Goal: Obtain resource: Download file/media

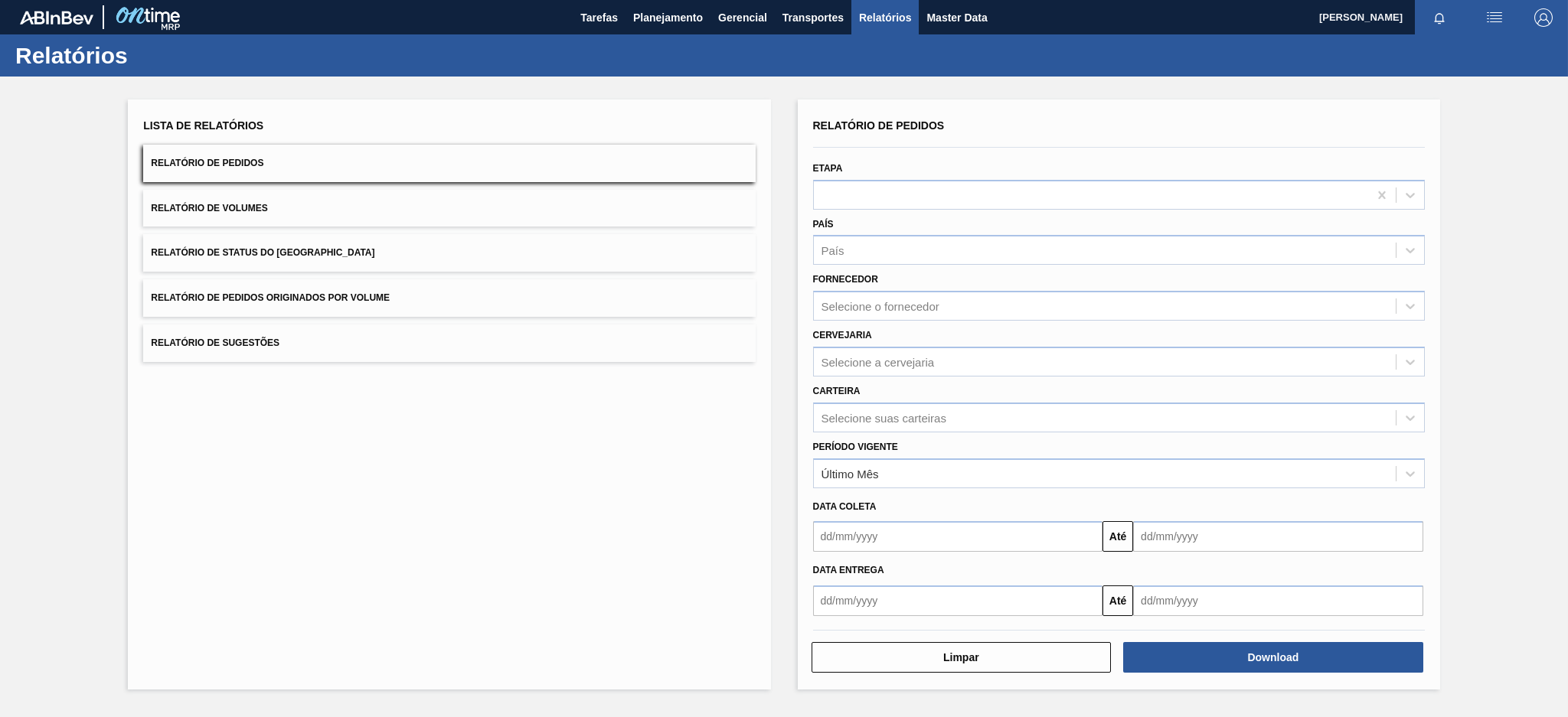
click at [424, 297] on button "Relatório de Pedidos Originados por Volume" at bounding box center [449, 299] width 612 height 38
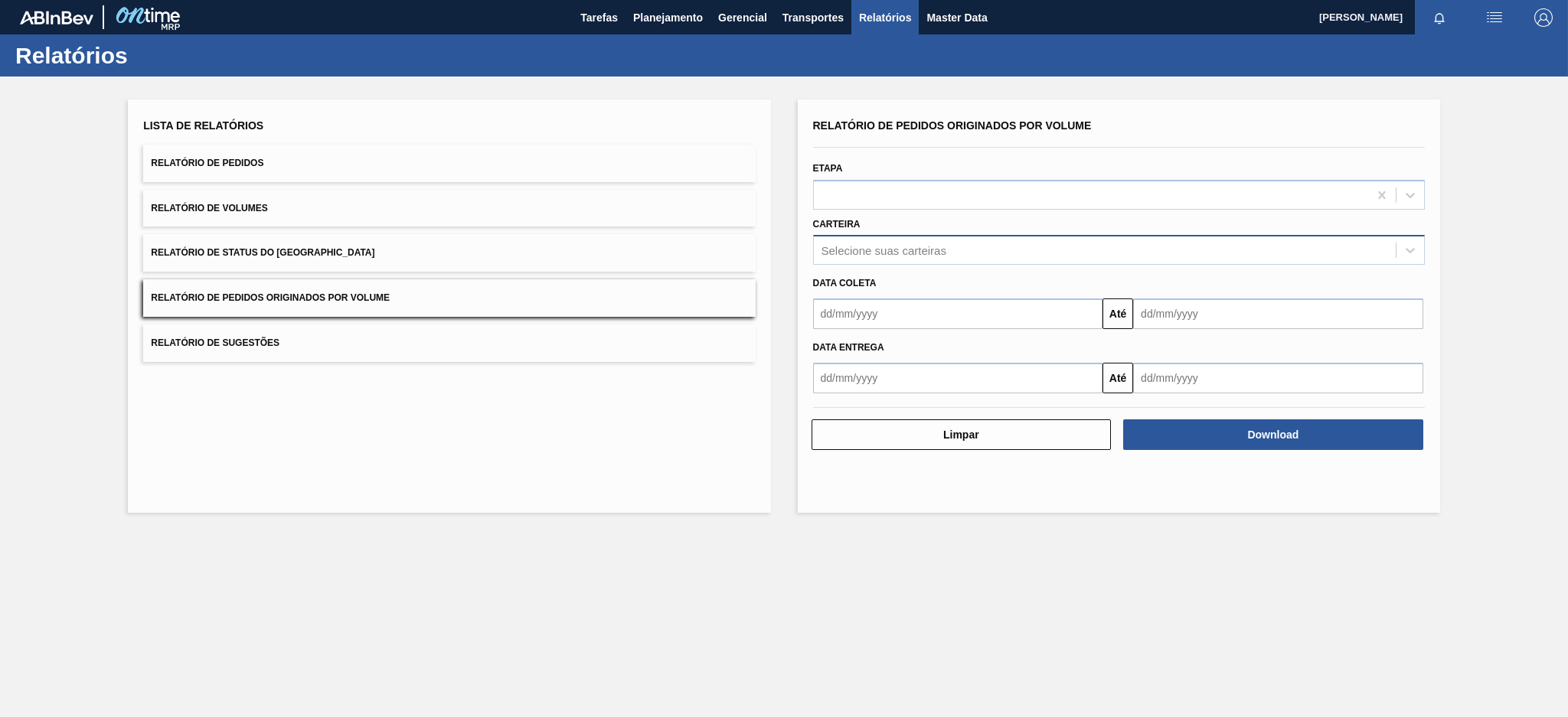
click at [890, 246] on div "Selecione suas carteiras" at bounding box center [884, 251] width 125 height 13
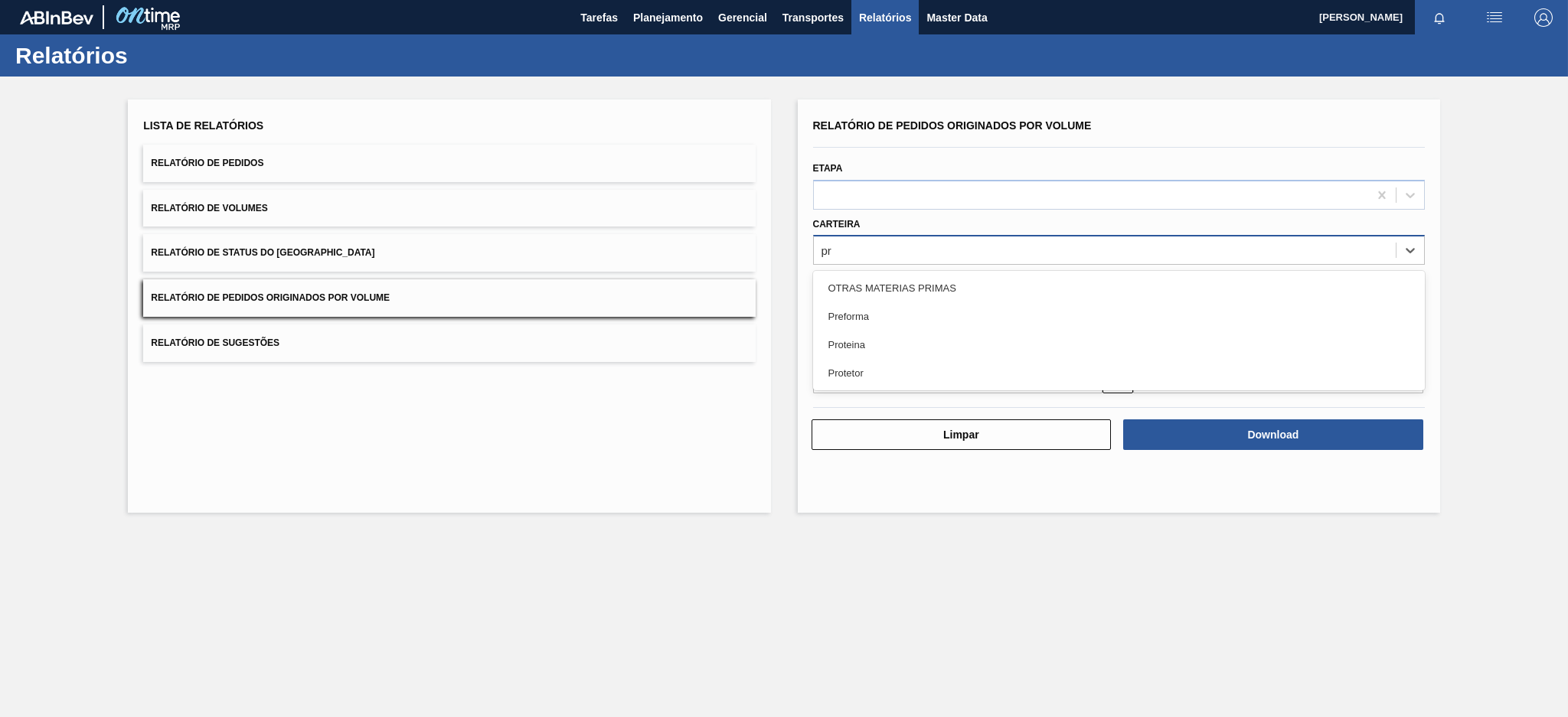
type input "pre"
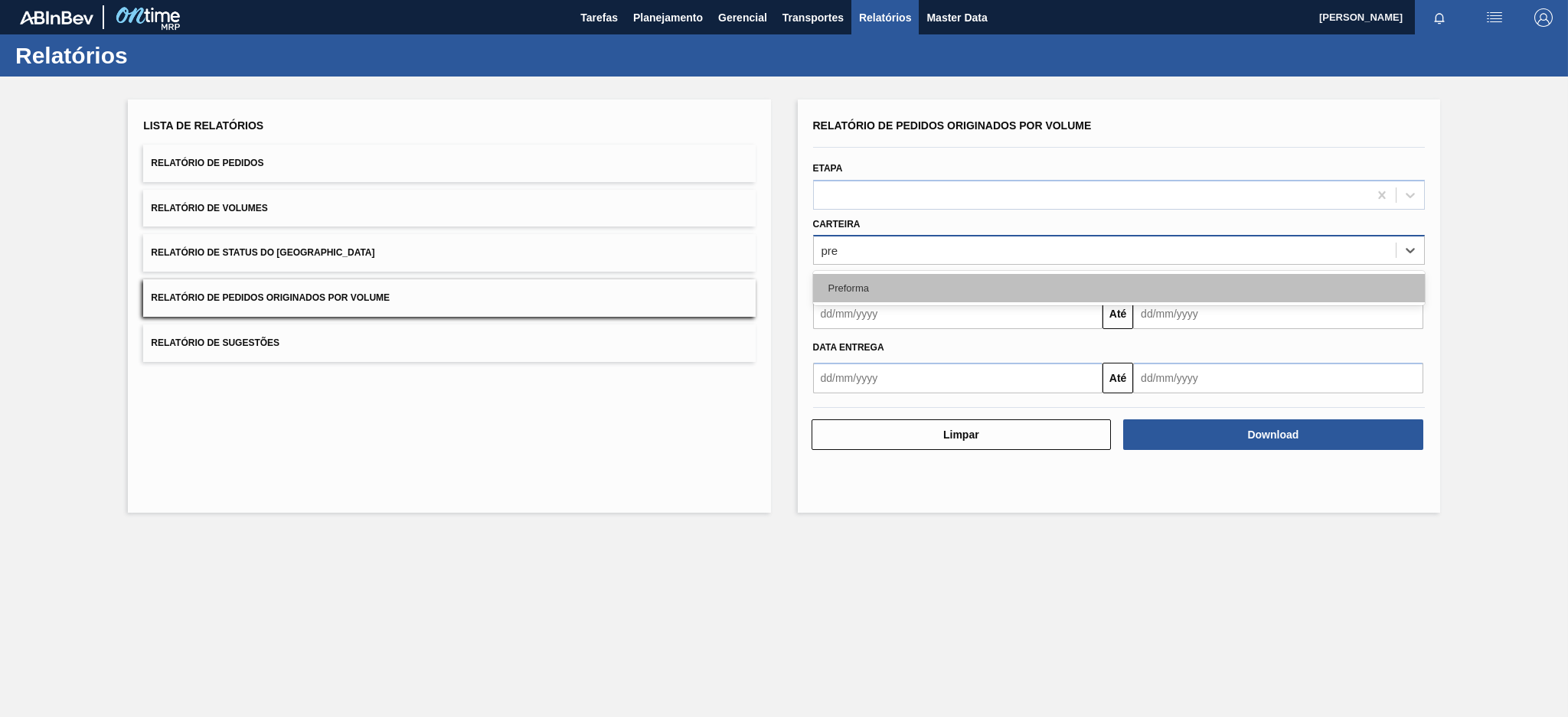
click at [853, 286] on div "Preforma" at bounding box center [1119, 288] width 612 height 28
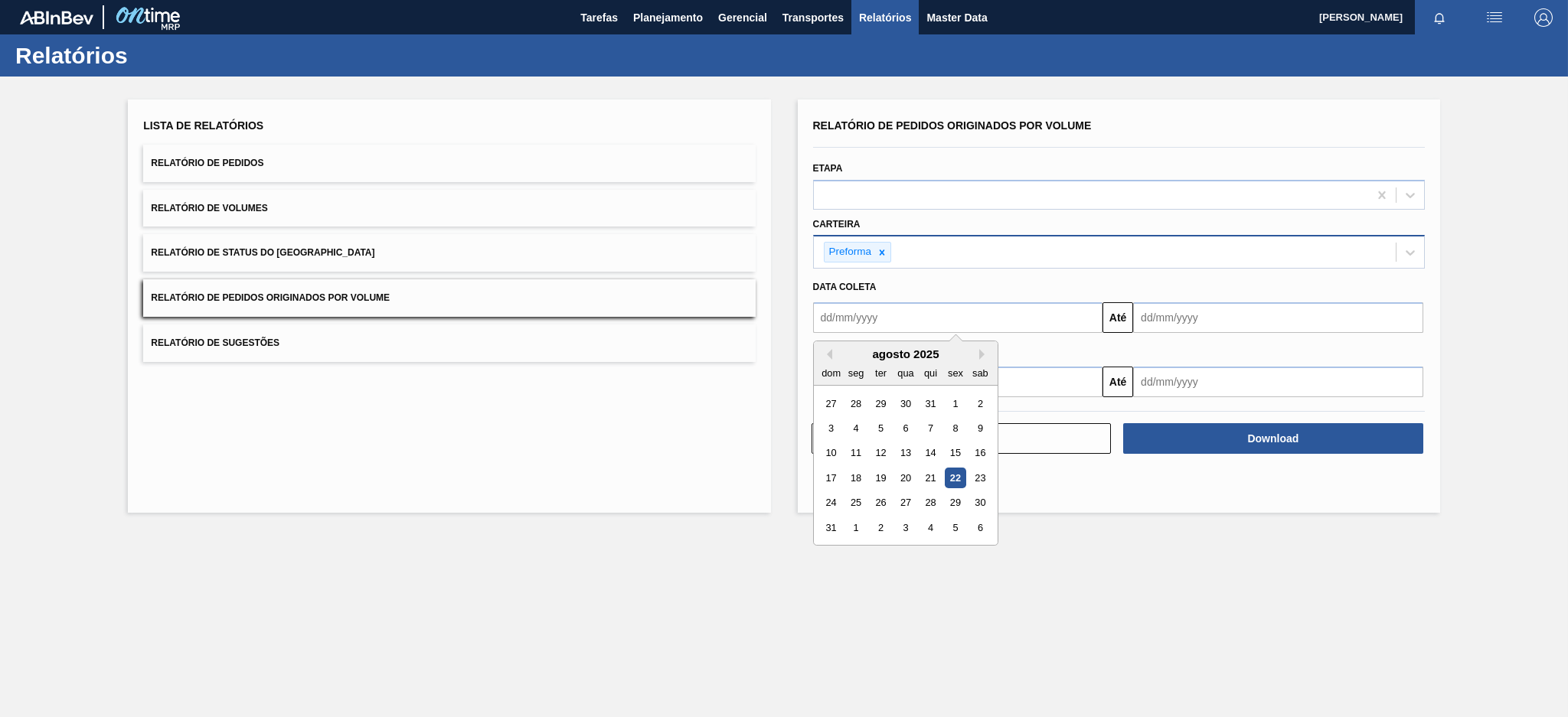
click at [853, 324] on input "text" at bounding box center [958, 317] width 291 height 31
click at [825, 353] on button "Previous Month" at bounding box center [827, 354] width 11 height 11
click at [829, 481] on div "20" at bounding box center [831, 478] width 21 height 21
type input "[DATE]"
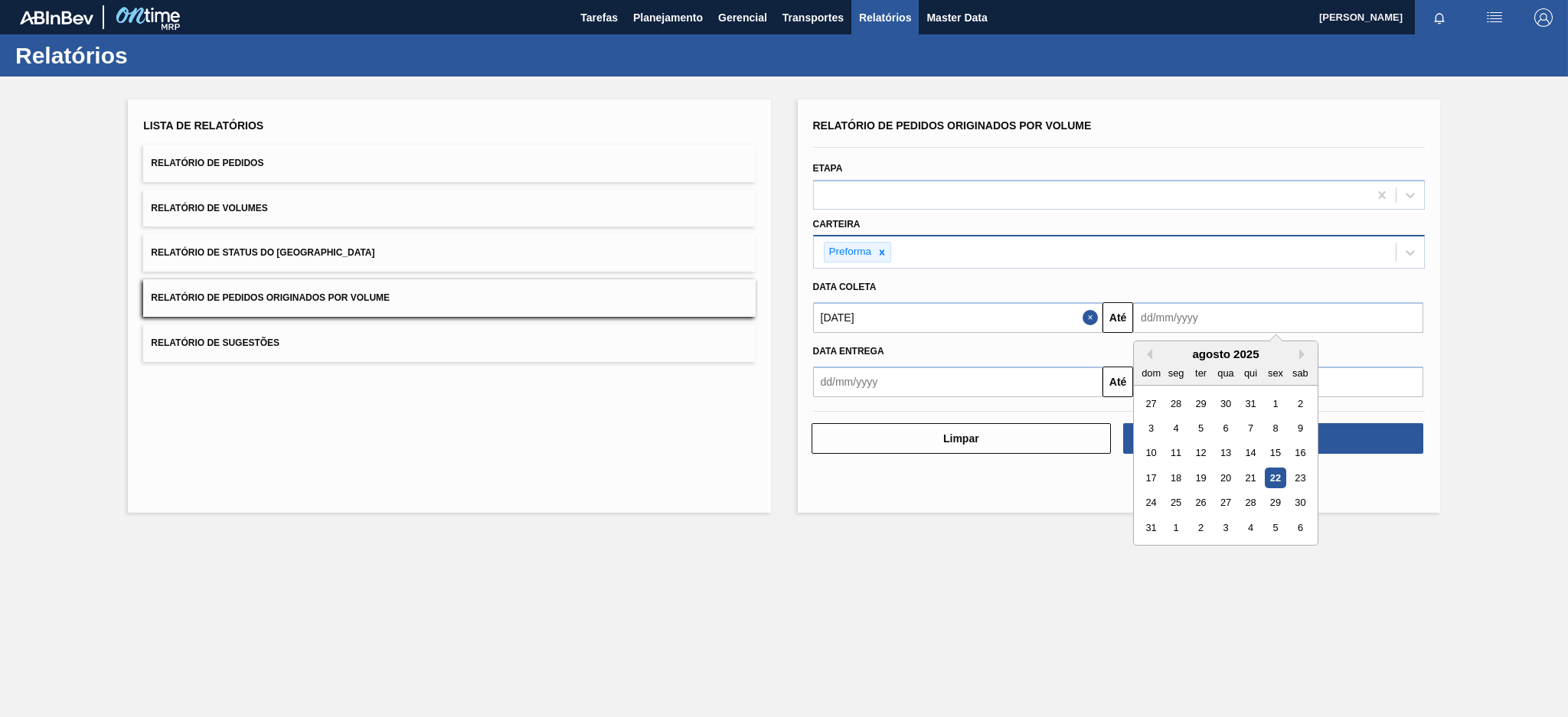
click at [1183, 320] on input "text" at bounding box center [1278, 317] width 291 height 31
click at [1278, 473] on div "22" at bounding box center [1275, 478] width 21 height 21
type input "[DATE]"
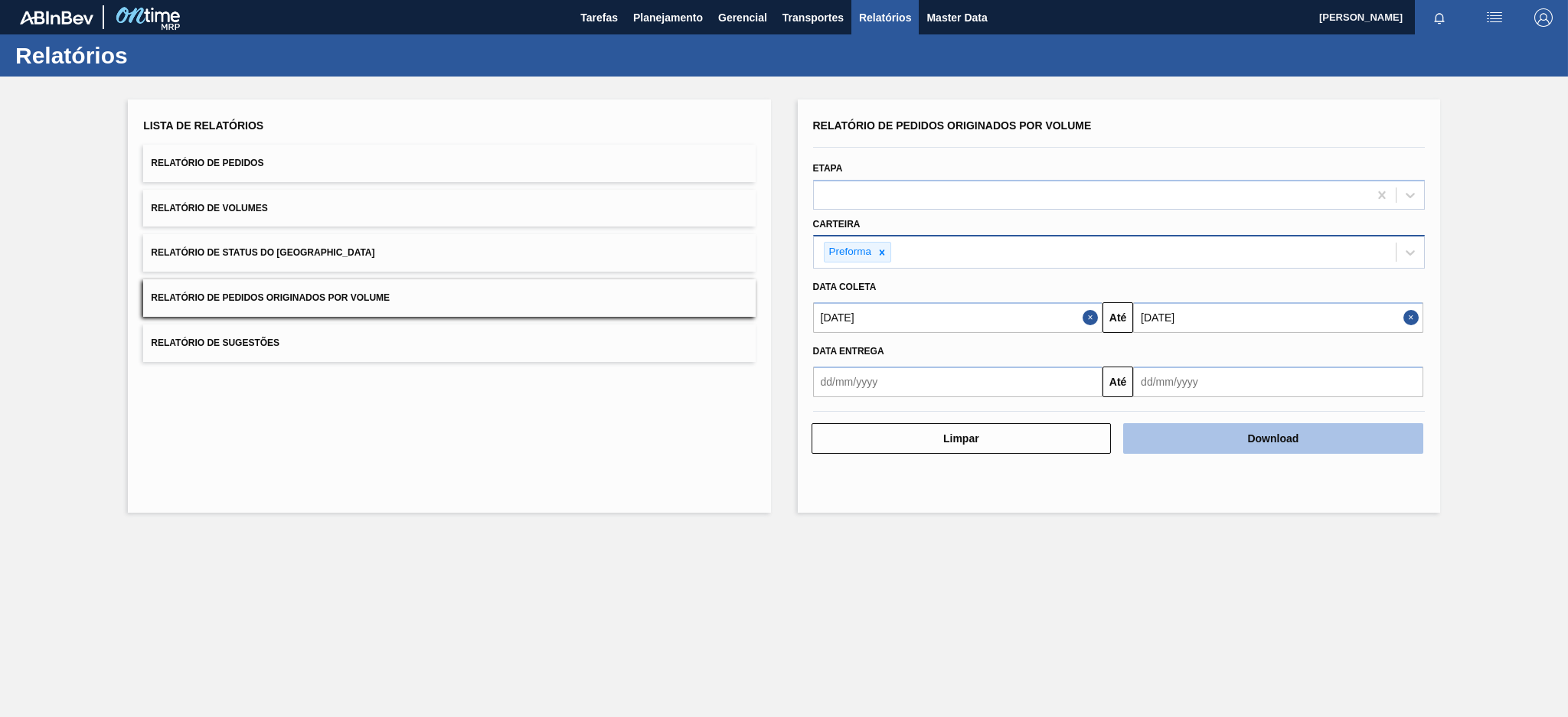
click at [1379, 433] on button "Download" at bounding box center [1273, 438] width 300 height 31
